Goal: Information Seeking & Learning: Find specific fact

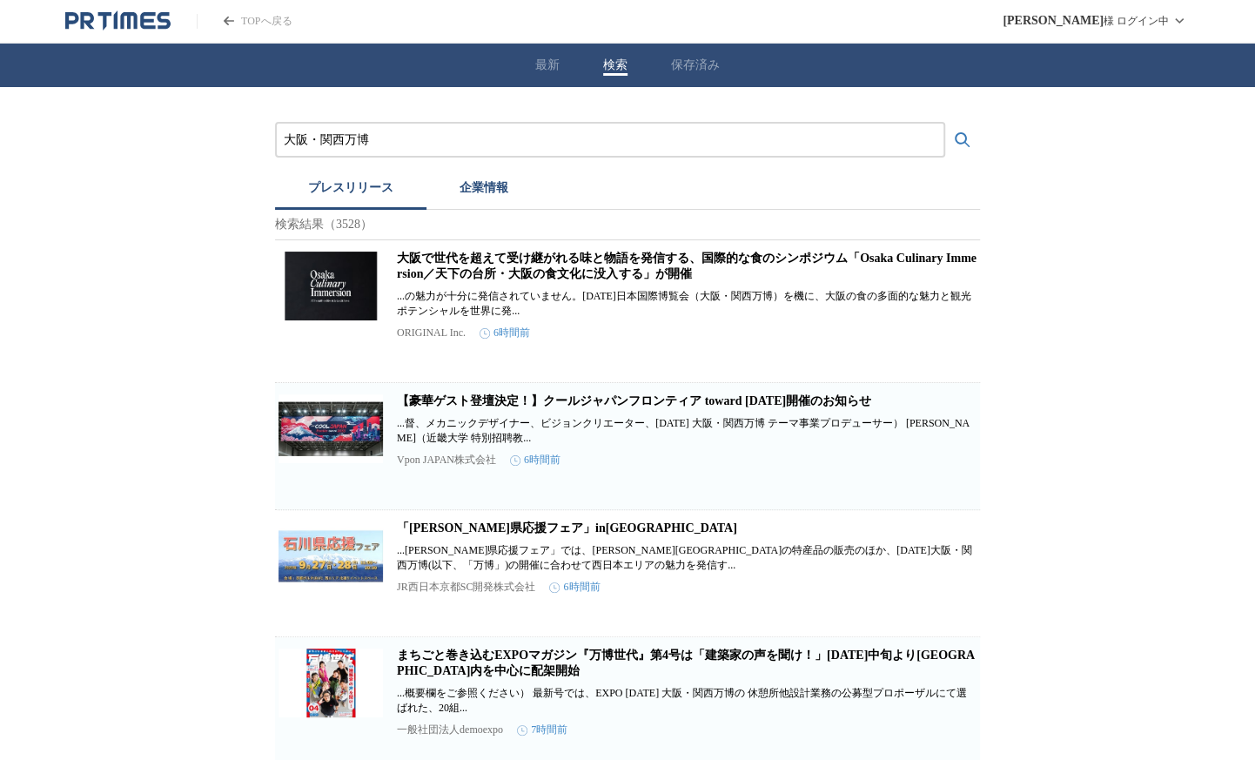
click at [450, 134] on input "大阪・関西万博" at bounding box center [610, 140] width 653 height 19
click at [945, 123] on button "検索する" at bounding box center [962, 140] width 35 height 35
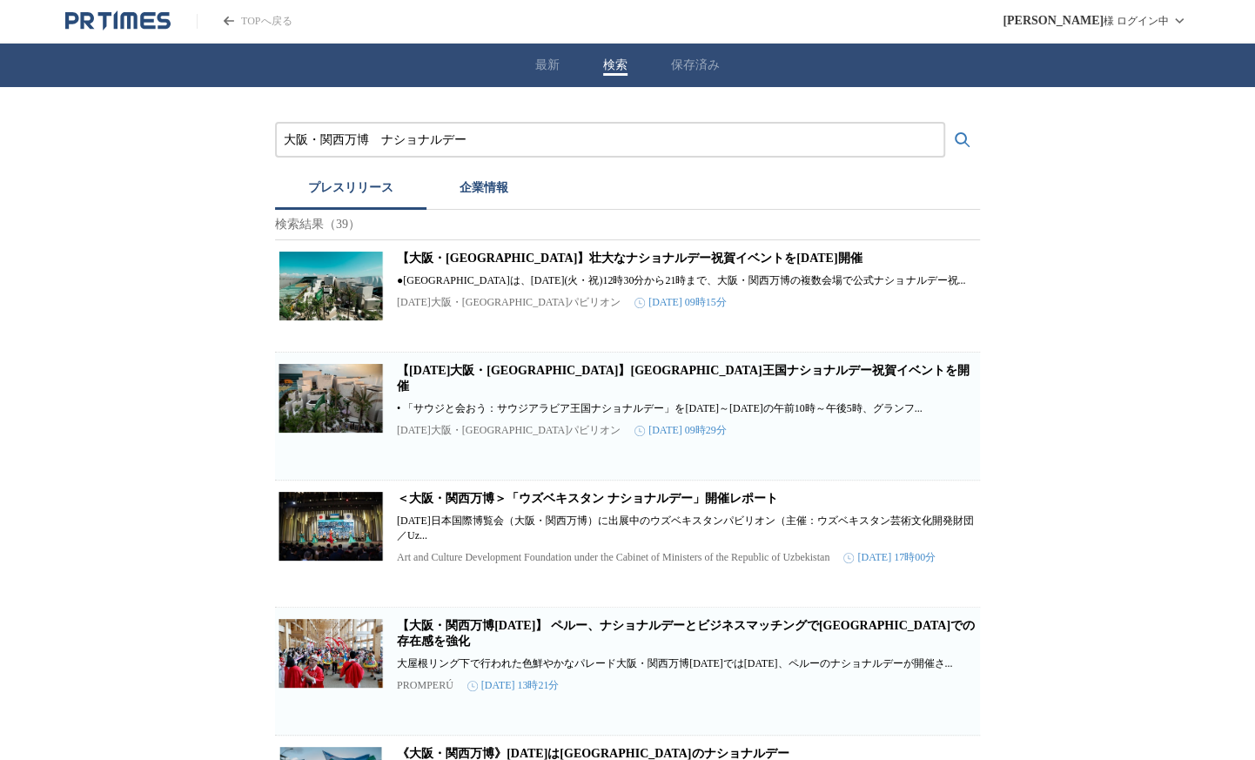
click at [377, 140] on input "大阪・関西万博　ナショナルデー" at bounding box center [610, 140] width 653 height 19
click at [945, 123] on button "検索する" at bounding box center [962, 140] width 35 height 35
click at [327, 292] on img at bounding box center [330, 286] width 104 height 70
drag, startPoint x: 410, startPoint y: 139, endPoint x: 615, endPoint y: 137, distance: 205.4
click at [614, 137] on input "大阪・関西万博　10月　ナショナルデー" at bounding box center [610, 140] width 653 height 19
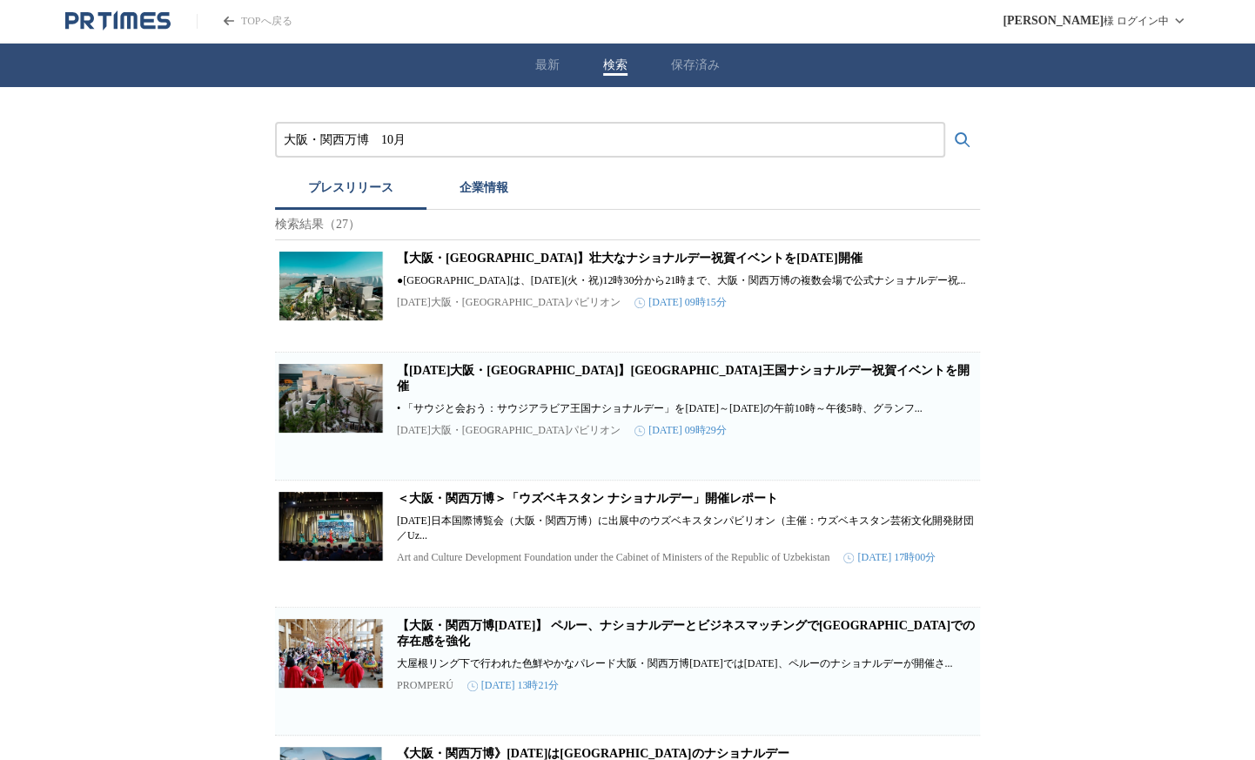
type input "大阪・関西万博　10月"
click at [945, 123] on button "検索する" at bounding box center [962, 140] width 35 height 35
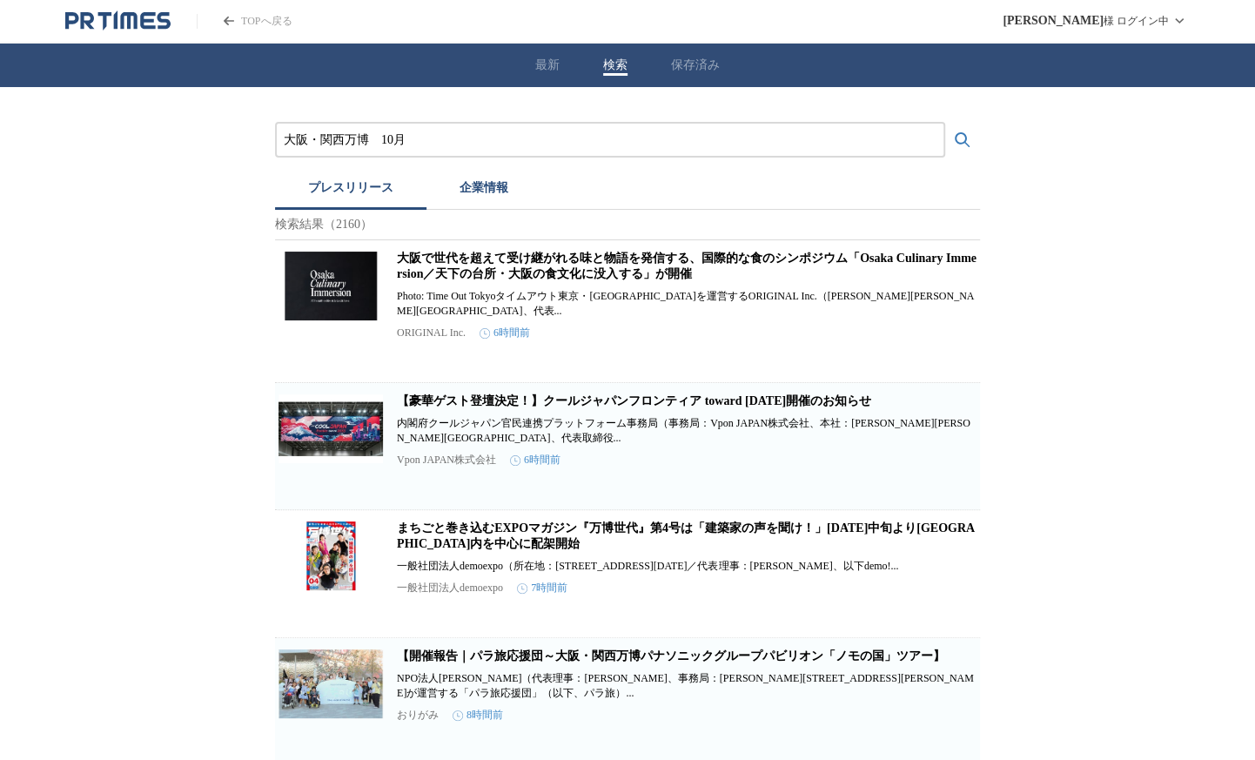
click at [477, 278] on link "大阪で世代を超えて受け継がれる味と物語を発信する、国際的な食のシンポジウム「Osaka Culinary Immersion／天下の台所・大阪の食文化に没入す…" at bounding box center [687, 265] width 580 height 29
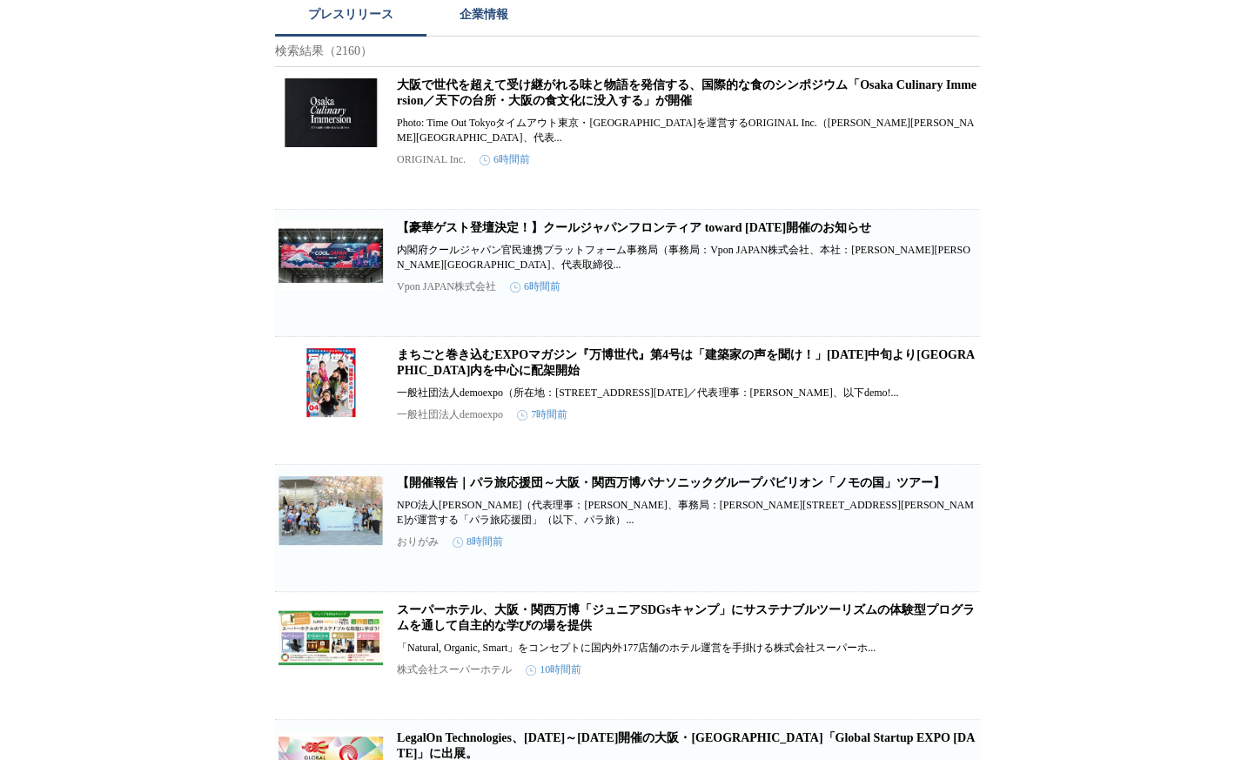
click at [298, 241] on img at bounding box center [330, 255] width 104 height 70
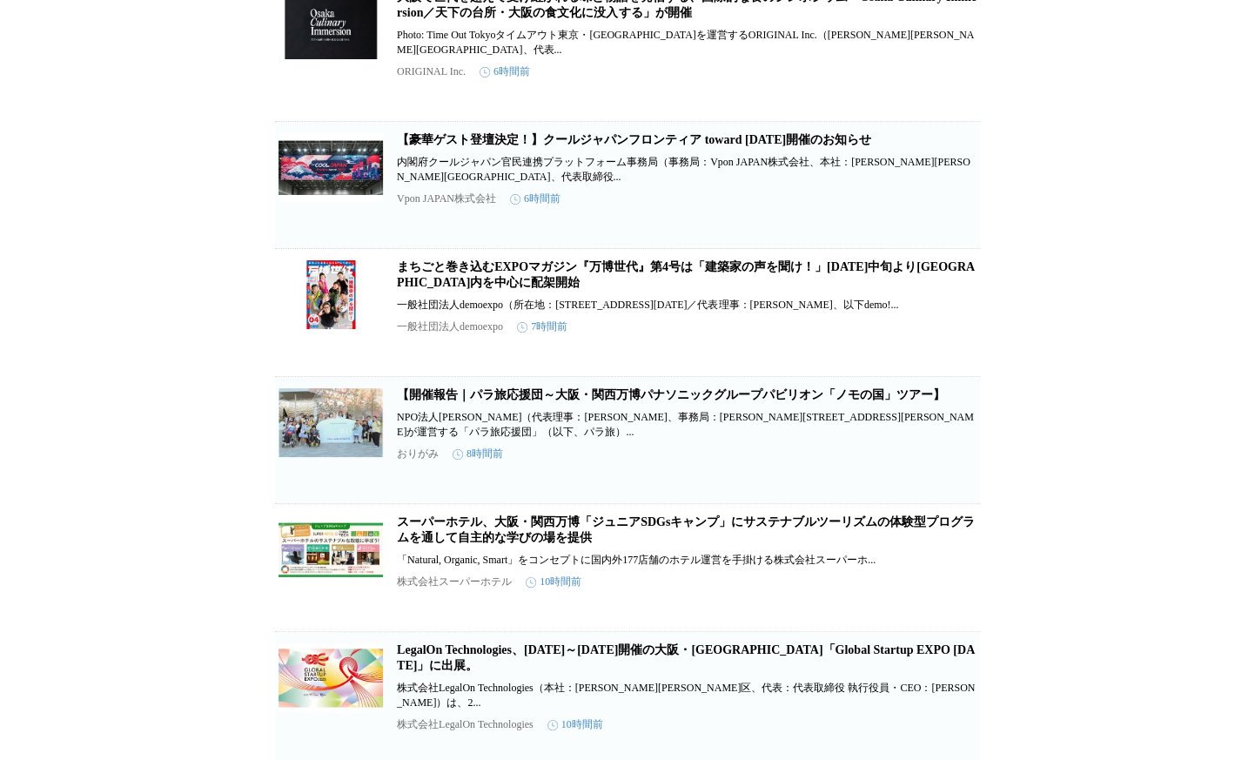
scroll to position [0, 0]
